Goal: Find specific page/section: Find specific page/section

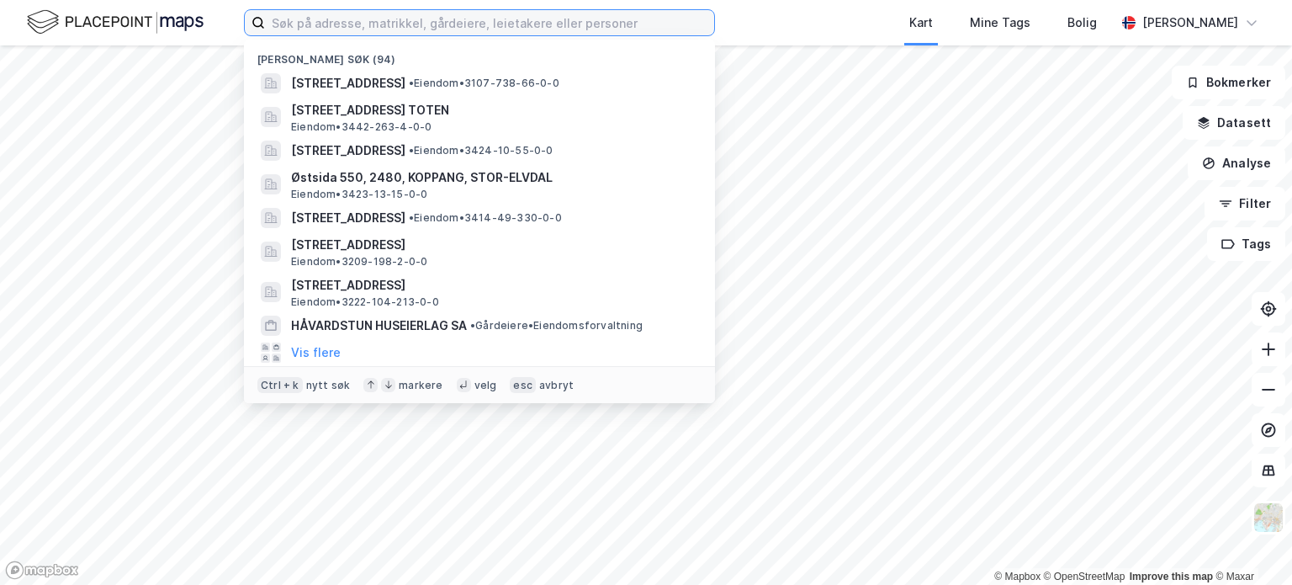
click at [445, 25] on input at bounding box center [489, 22] width 449 height 25
paste input "Feragsveien 313 og [GEOGRAPHIC_DATA] 2782 og 2784, 7370 [GEOGRAPHIC_DATA]"
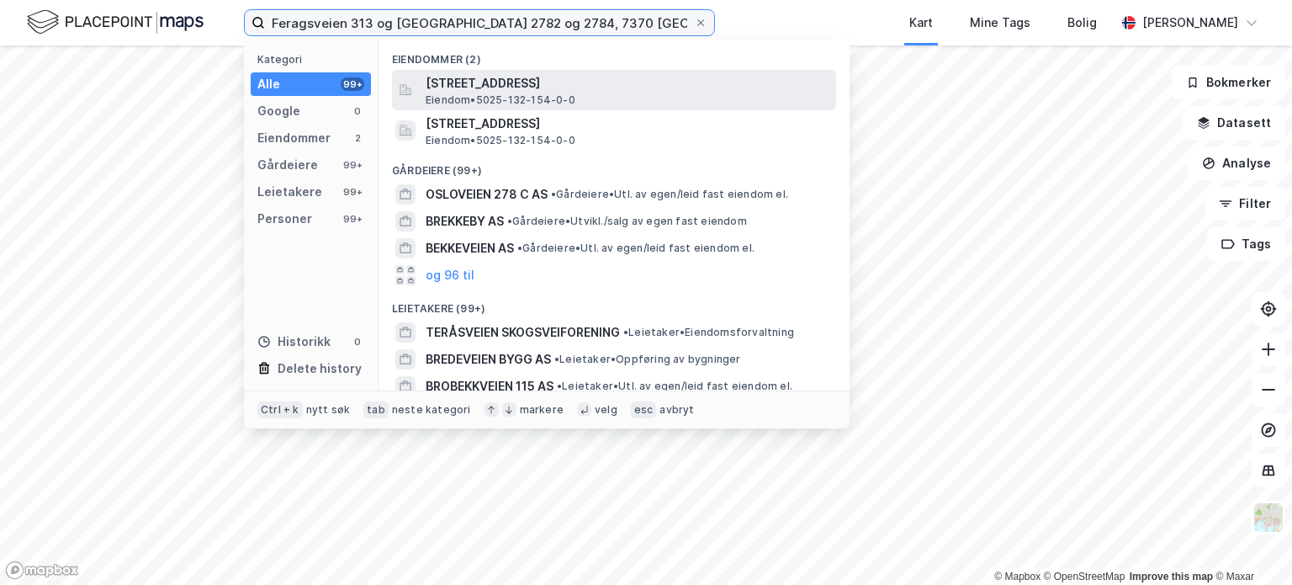
type input "Feragsveien 313 og [GEOGRAPHIC_DATA] 2782 og 2784, 7370 [GEOGRAPHIC_DATA]"
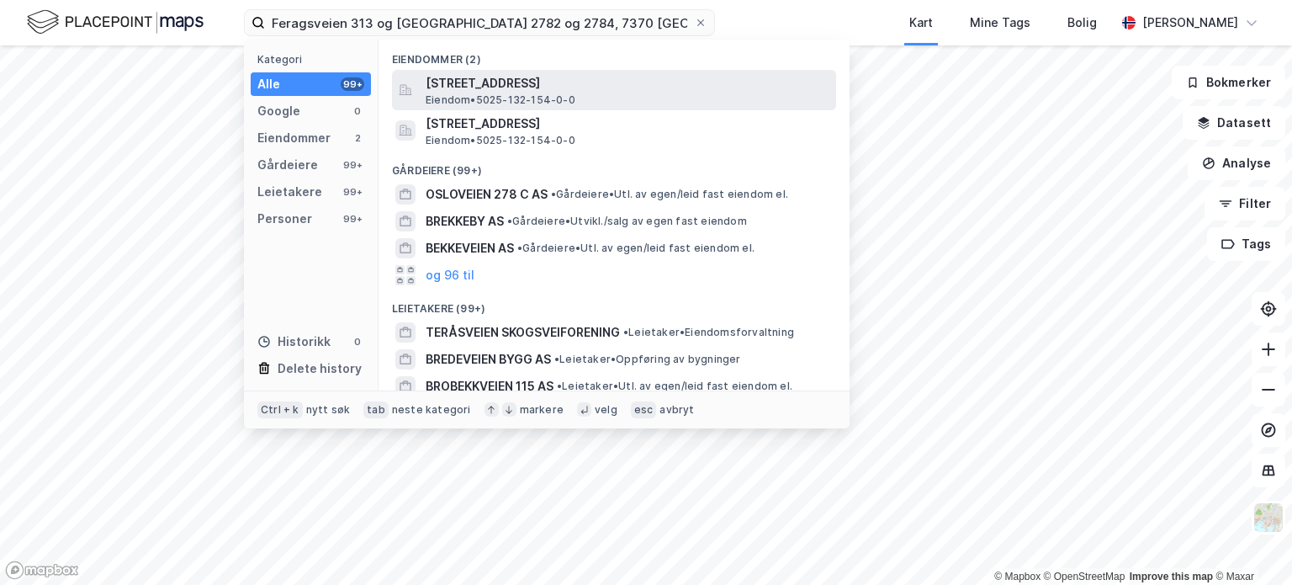
click at [505, 80] on span "[STREET_ADDRESS]" at bounding box center [628, 83] width 404 height 20
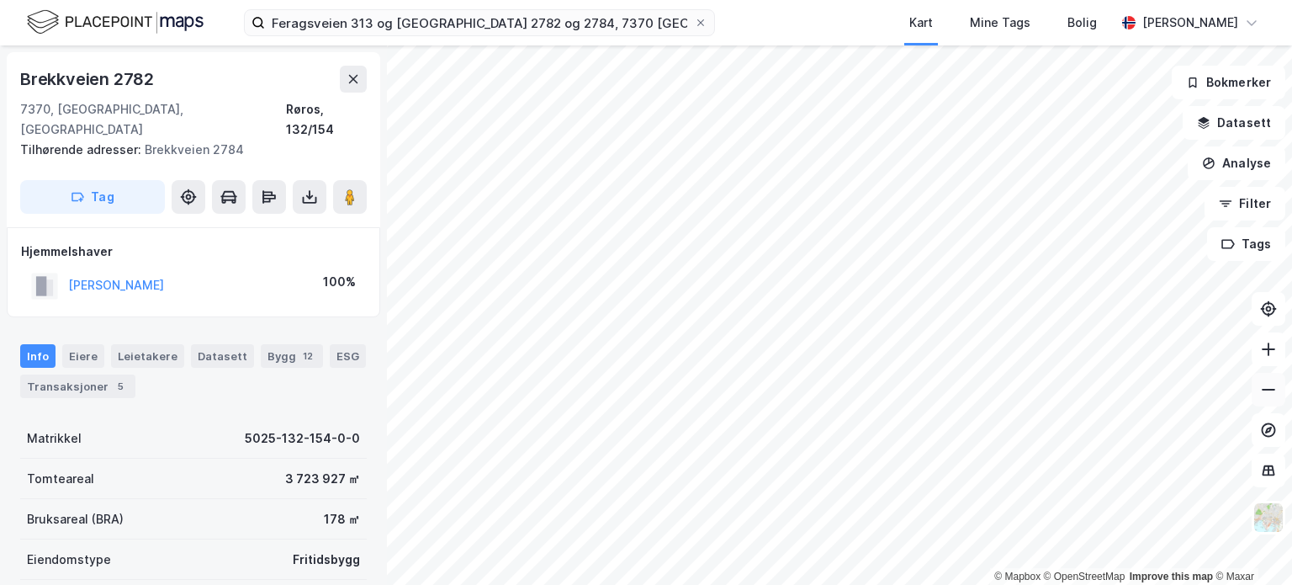
click at [1269, 388] on icon at bounding box center [1268, 389] width 17 height 17
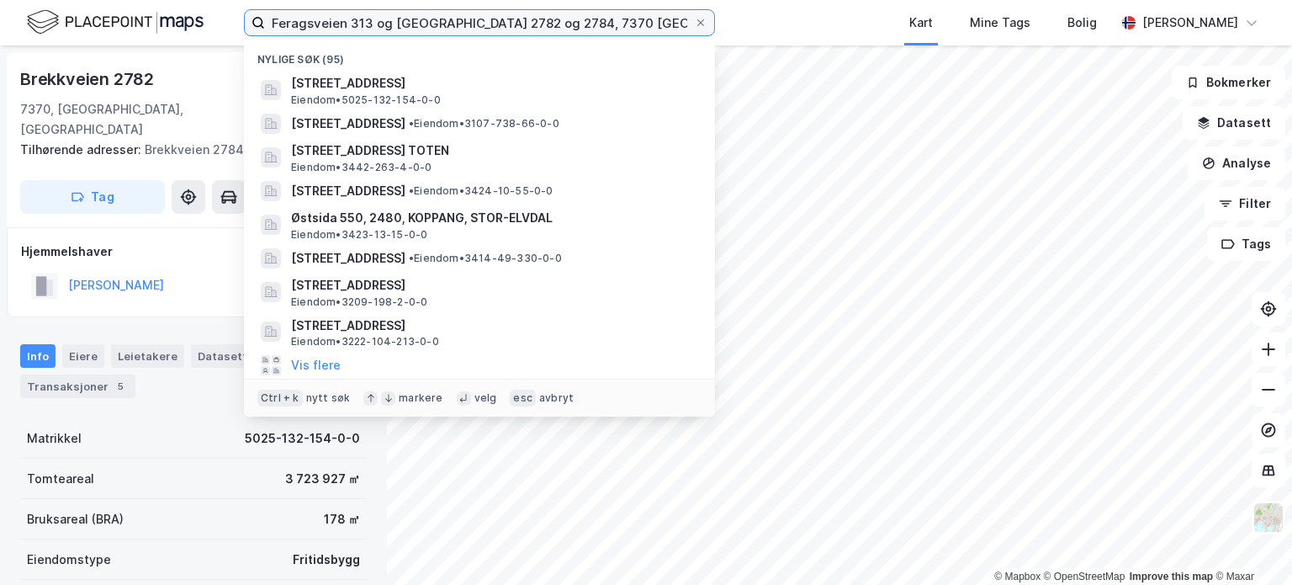
click at [687, 15] on input "Feragsveien 313 og [GEOGRAPHIC_DATA] 2782 og 2784, 7370 [GEOGRAPHIC_DATA]" at bounding box center [479, 22] width 429 height 25
click at [699, 19] on icon at bounding box center [701, 23] width 10 height 10
click at [694, 19] on input "Feragsveien 313 og [GEOGRAPHIC_DATA] 2782 og 2784, 7370 [GEOGRAPHIC_DATA]" at bounding box center [479, 22] width 429 height 25
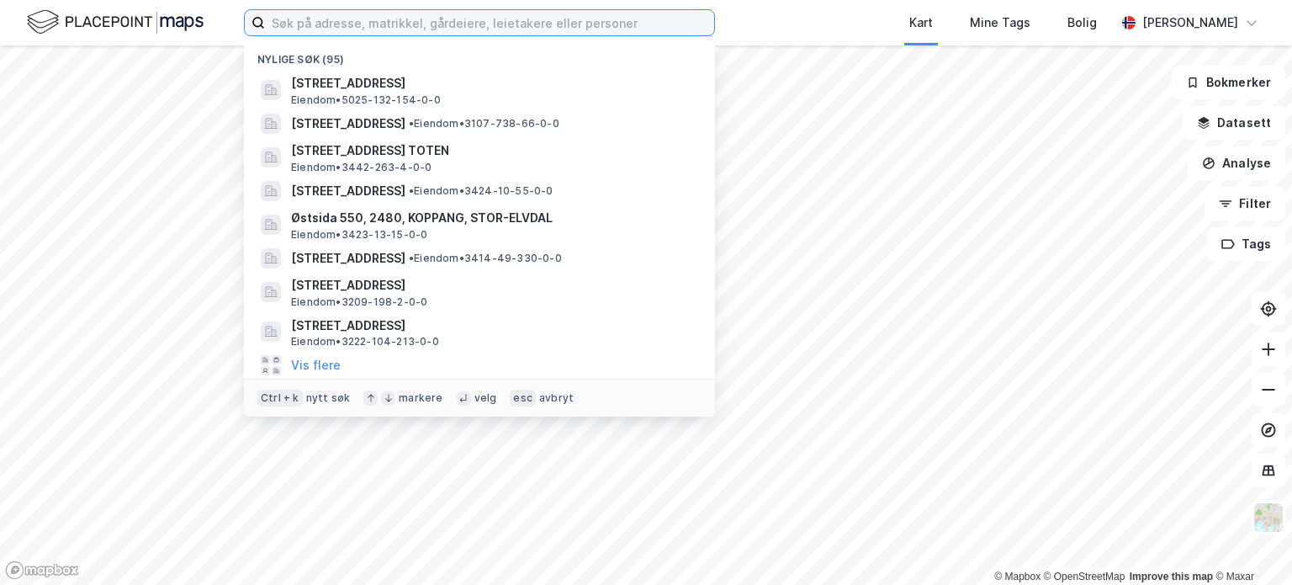
click at [326, 18] on input at bounding box center [489, 22] width 449 height 25
paste input "[STREET_ADDRESS]"
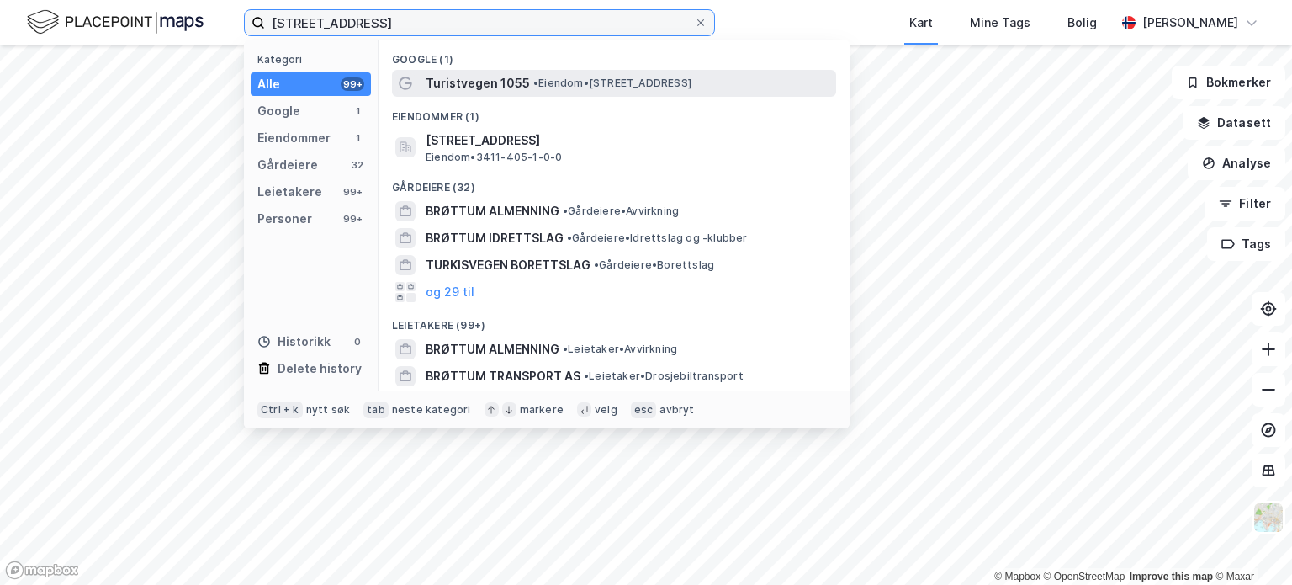
type input "[STREET_ADDRESS]"
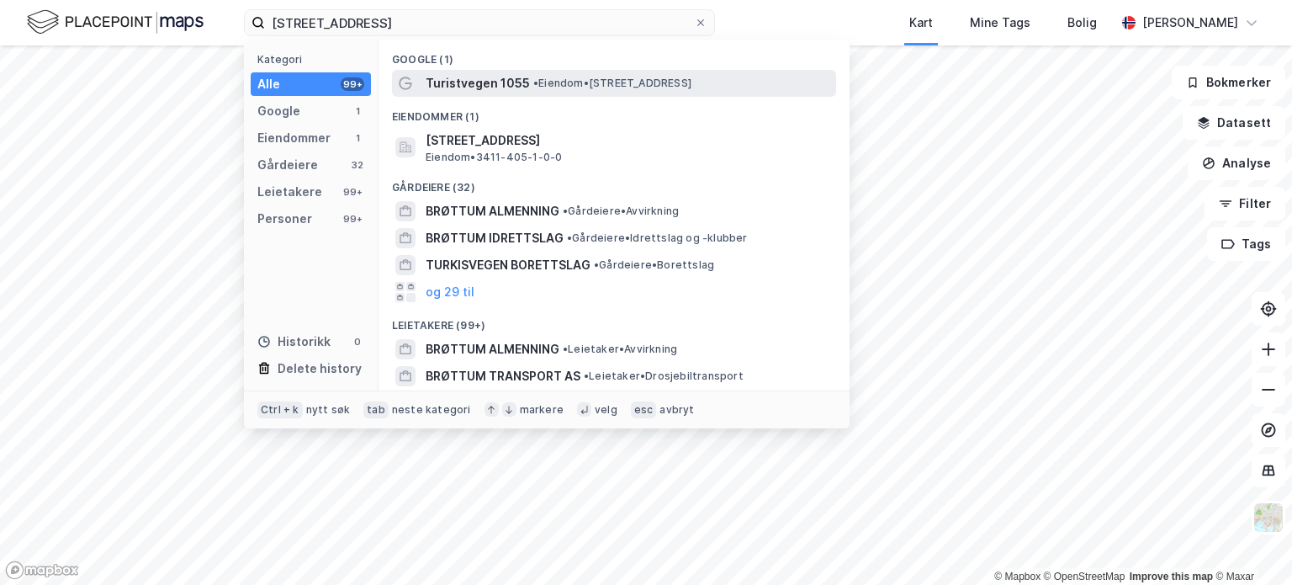
click at [478, 81] on span "Turistvegen 1055" at bounding box center [478, 83] width 104 height 20
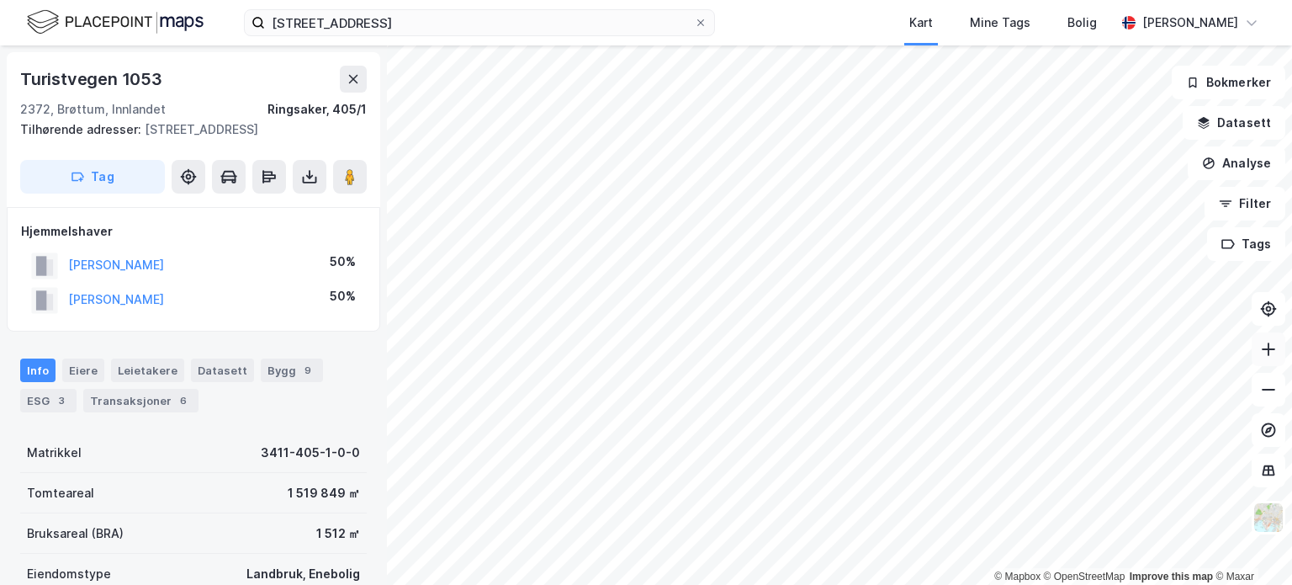
click at [1271, 343] on icon at bounding box center [1268, 349] width 17 height 17
click at [1267, 384] on icon at bounding box center [1268, 389] width 17 height 17
